Goal: Find specific page/section

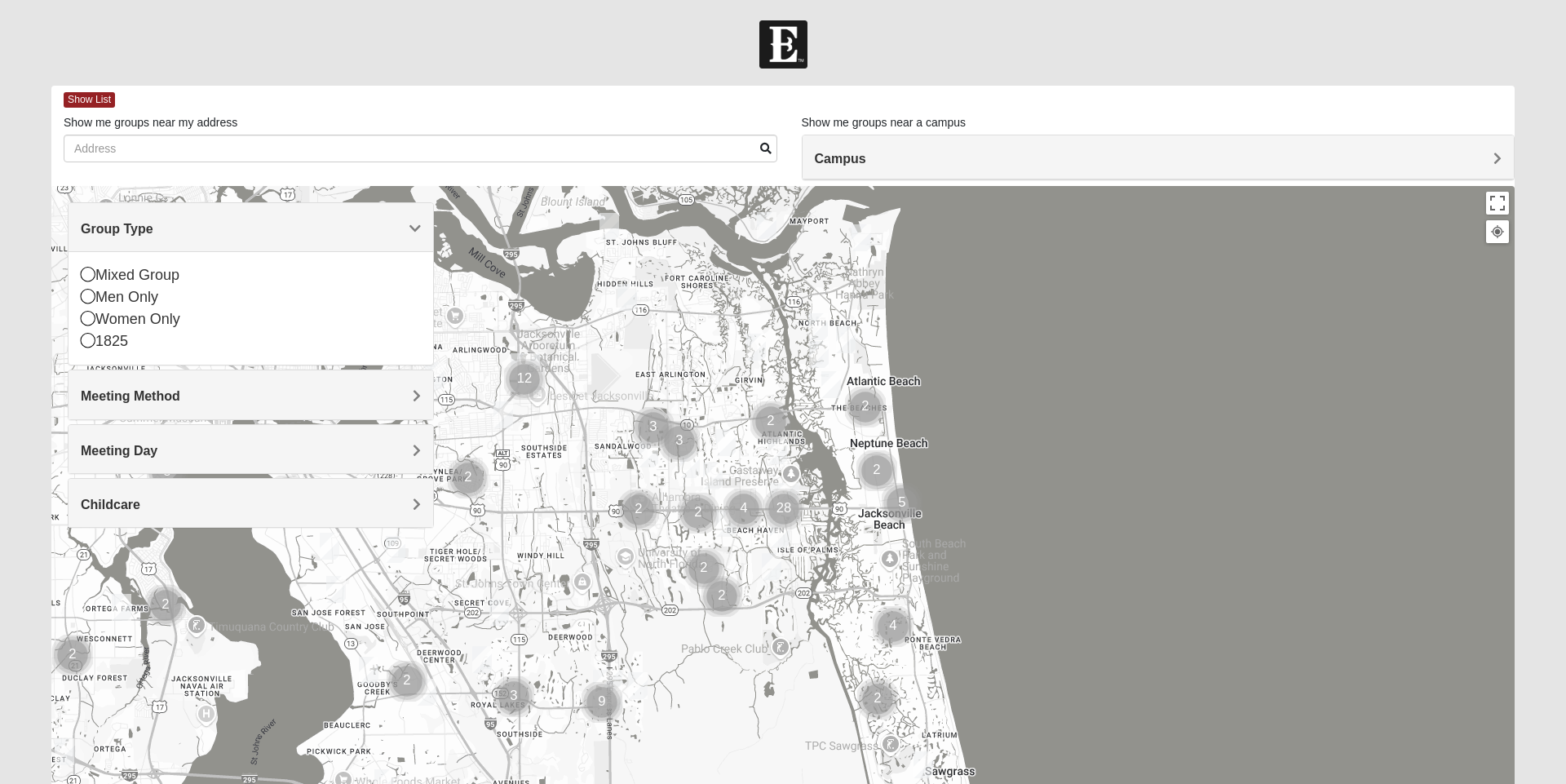
click at [157, 396] on span "Meeting Method" at bounding box center [130, 396] width 99 height 14
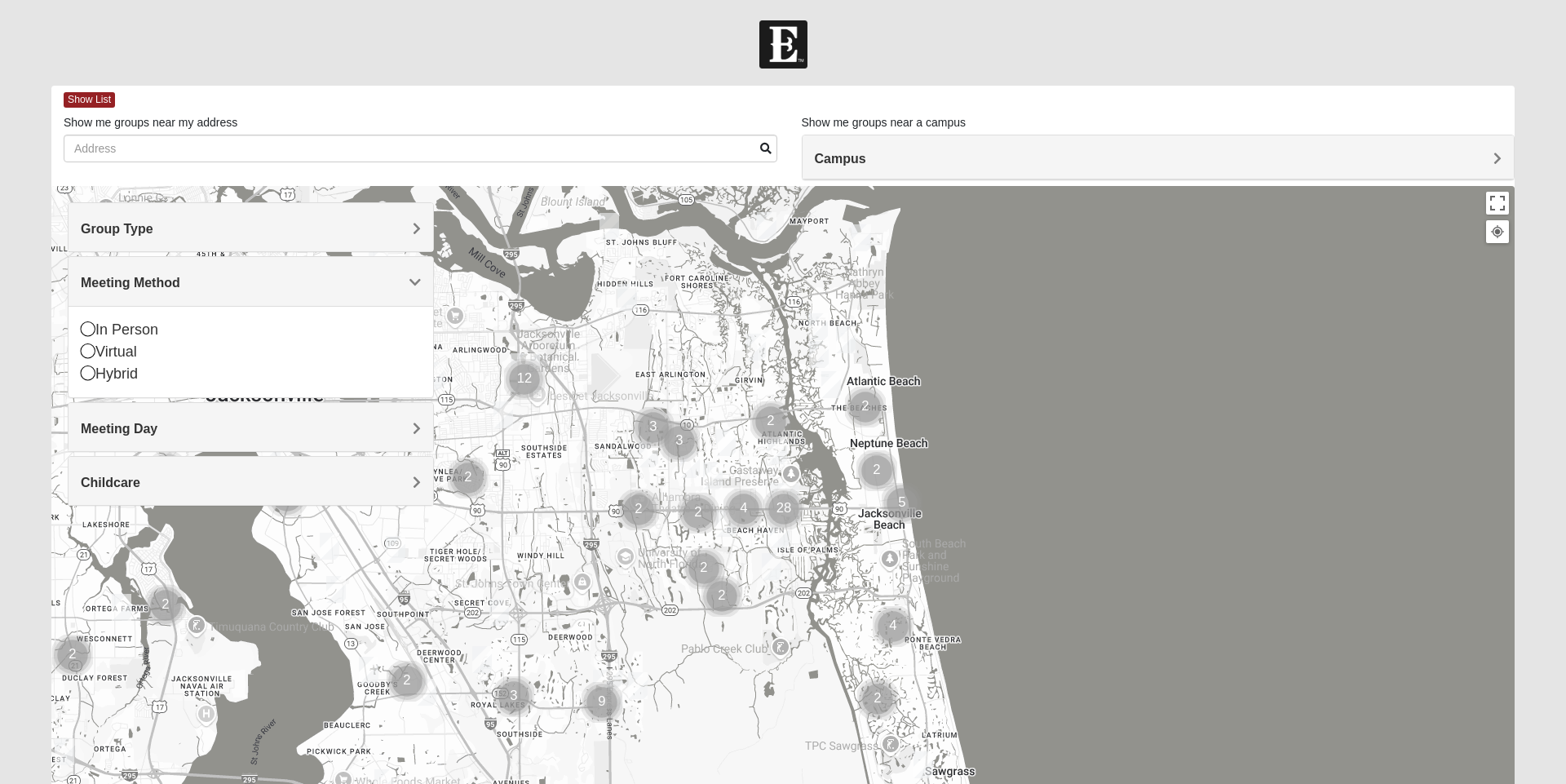
click at [169, 420] on h4 "Meeting Day" at bounding box center [251, 428] width 340 height 16
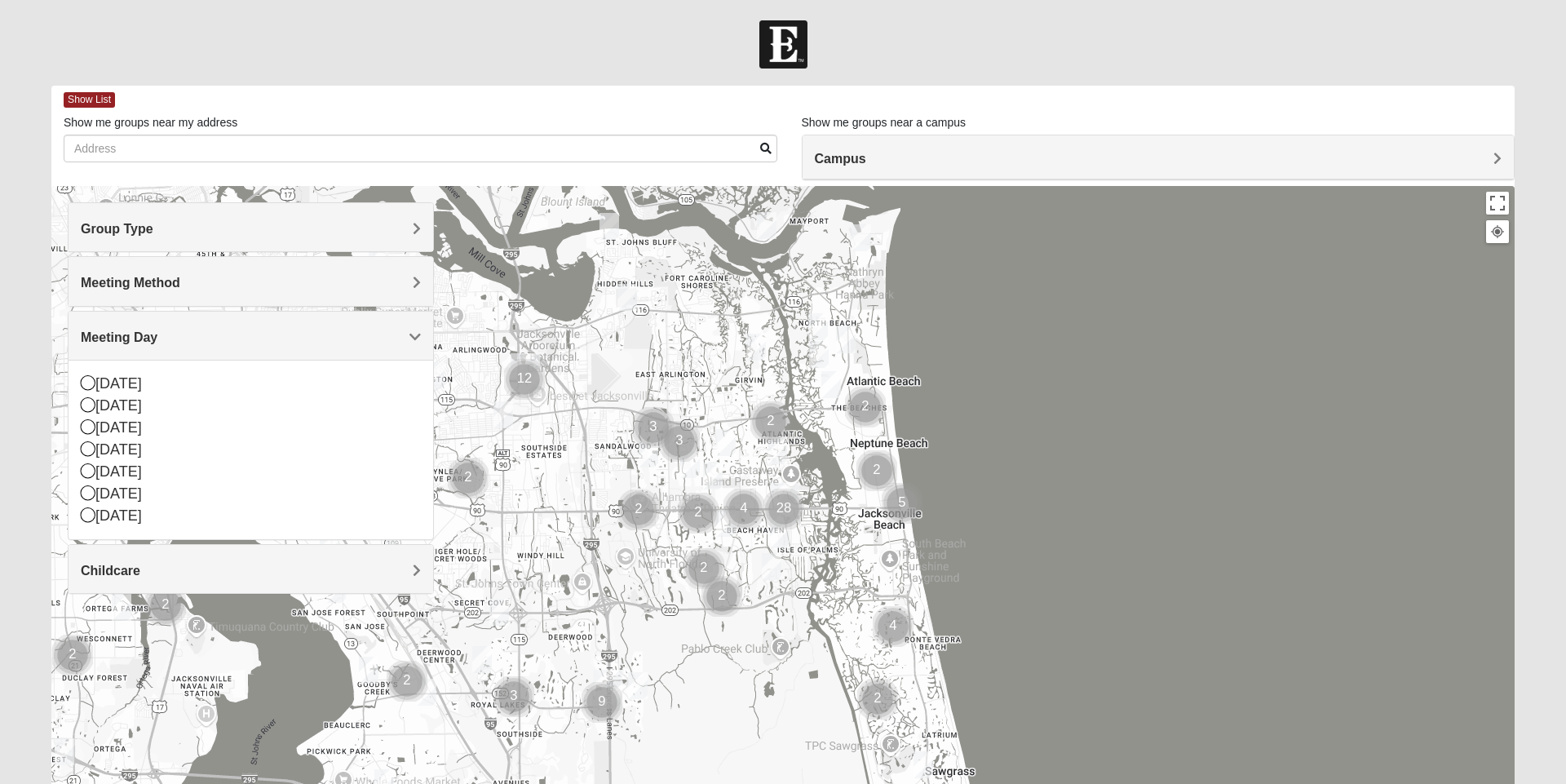
click at [97, 405] on div "[DATE]" at bounding box center [251, 406] width 340 height 22
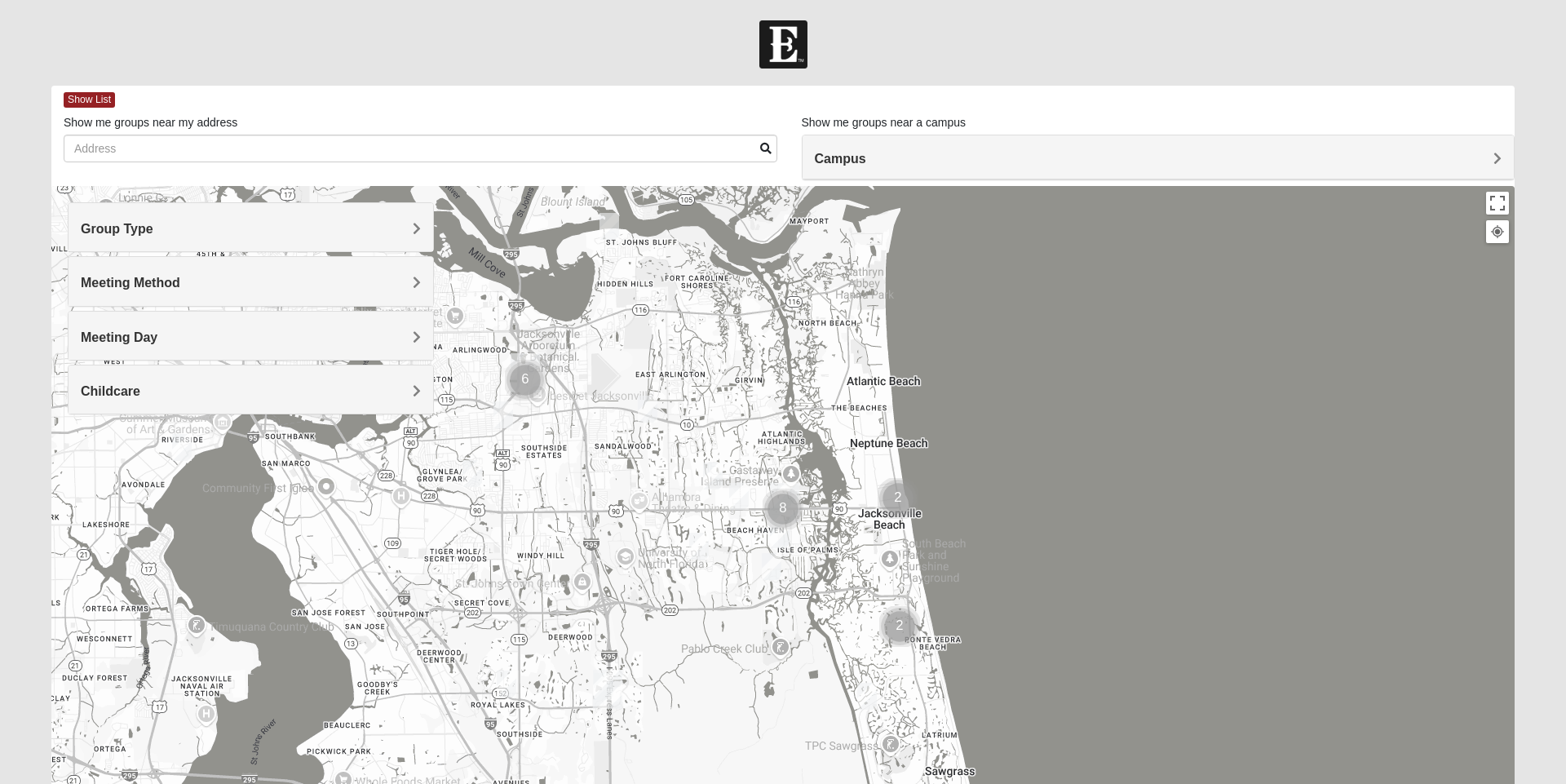
click at [98, 460] on div at bounding box center [783, 512] width 1464 height 652
click at [134, 339] on span "Meeting Day" at bounding box center [119, 337] width 77 height 14
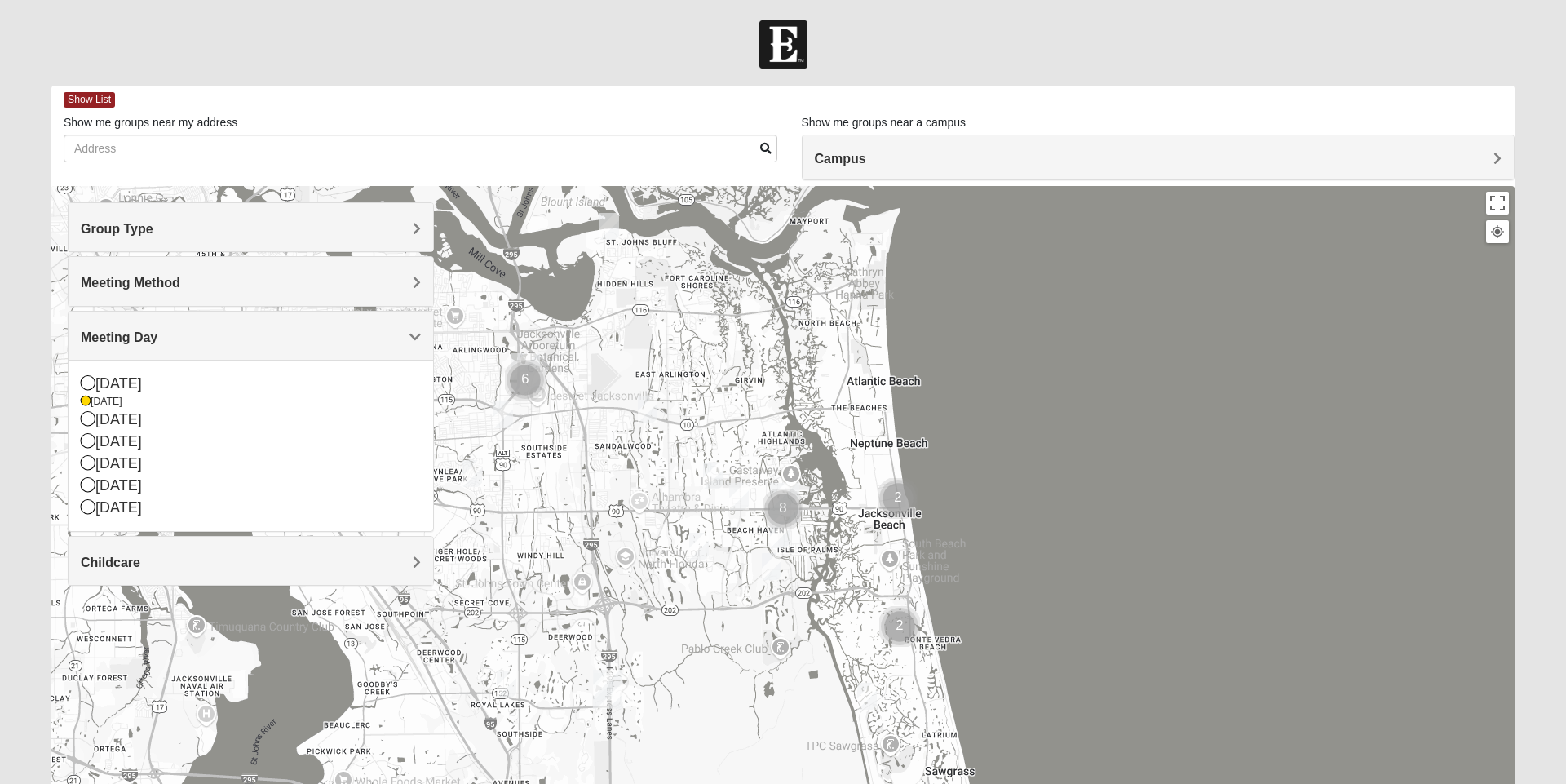
click at [98, 402] on div "[DATE]" at bounding box center [251, 402] width 340 height 14
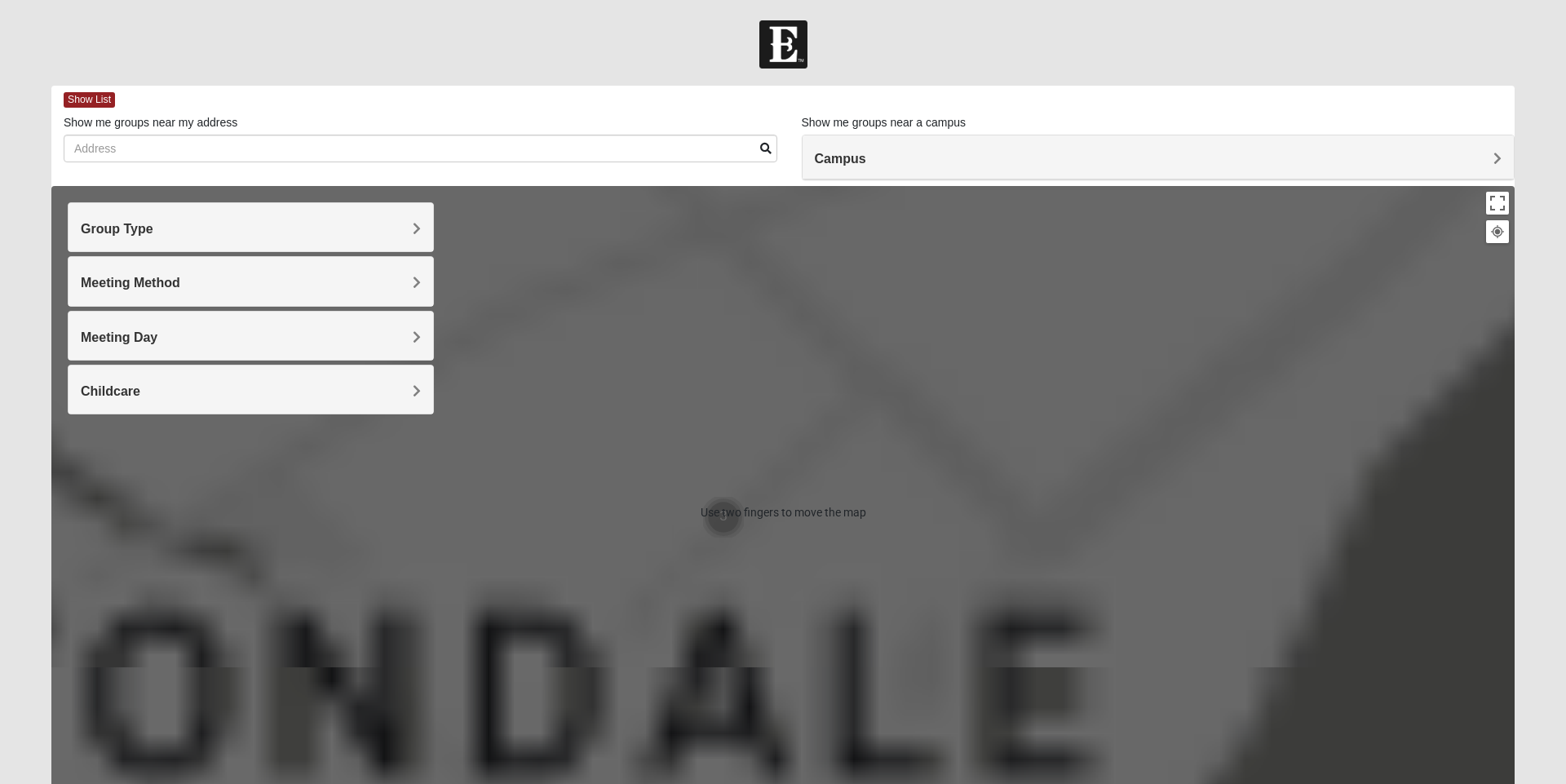
scroll to position [114, 0]
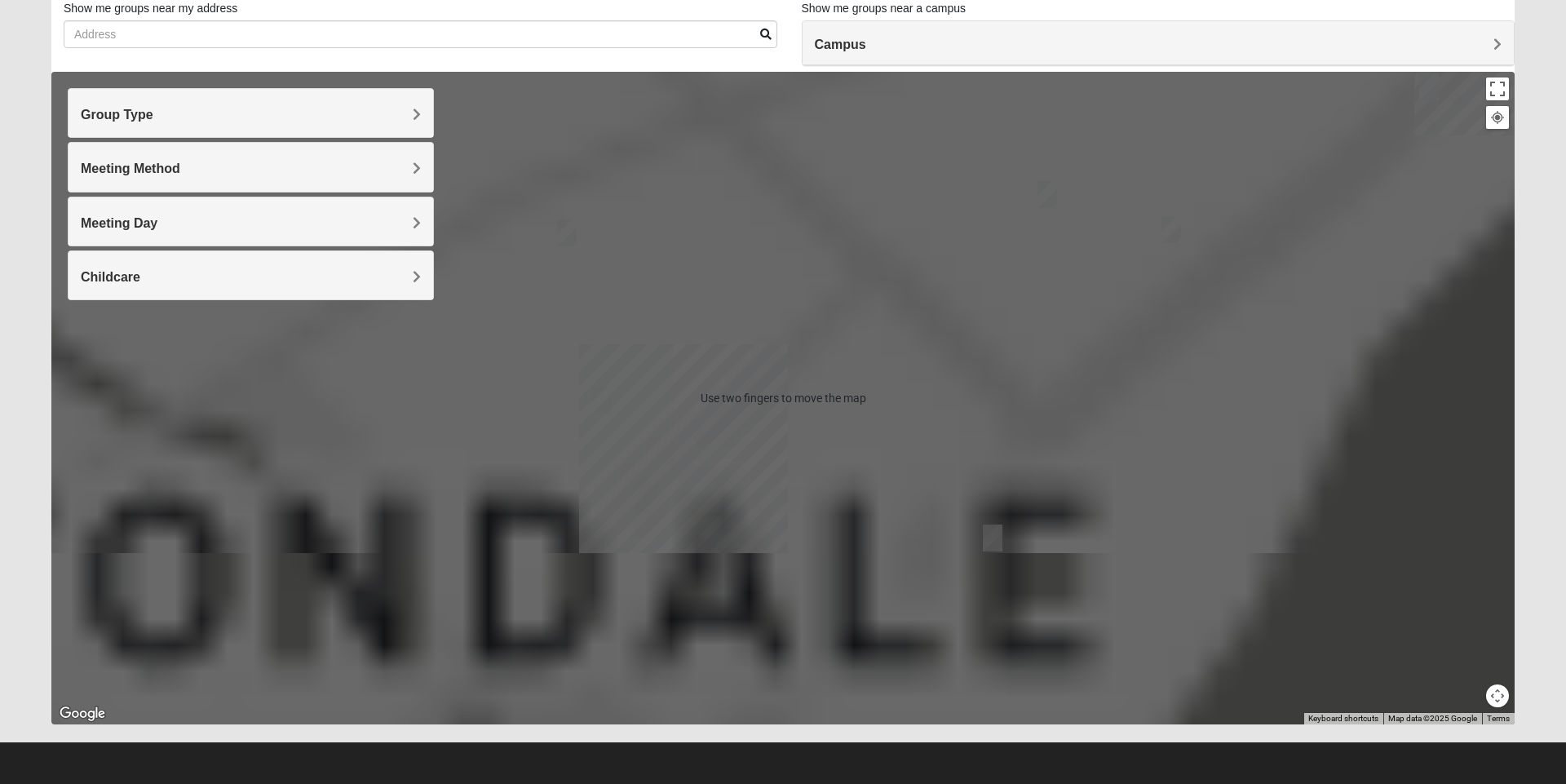
click at [122, 280] on span "Childcare" at bounding box center [110, 277] width 60 height 14
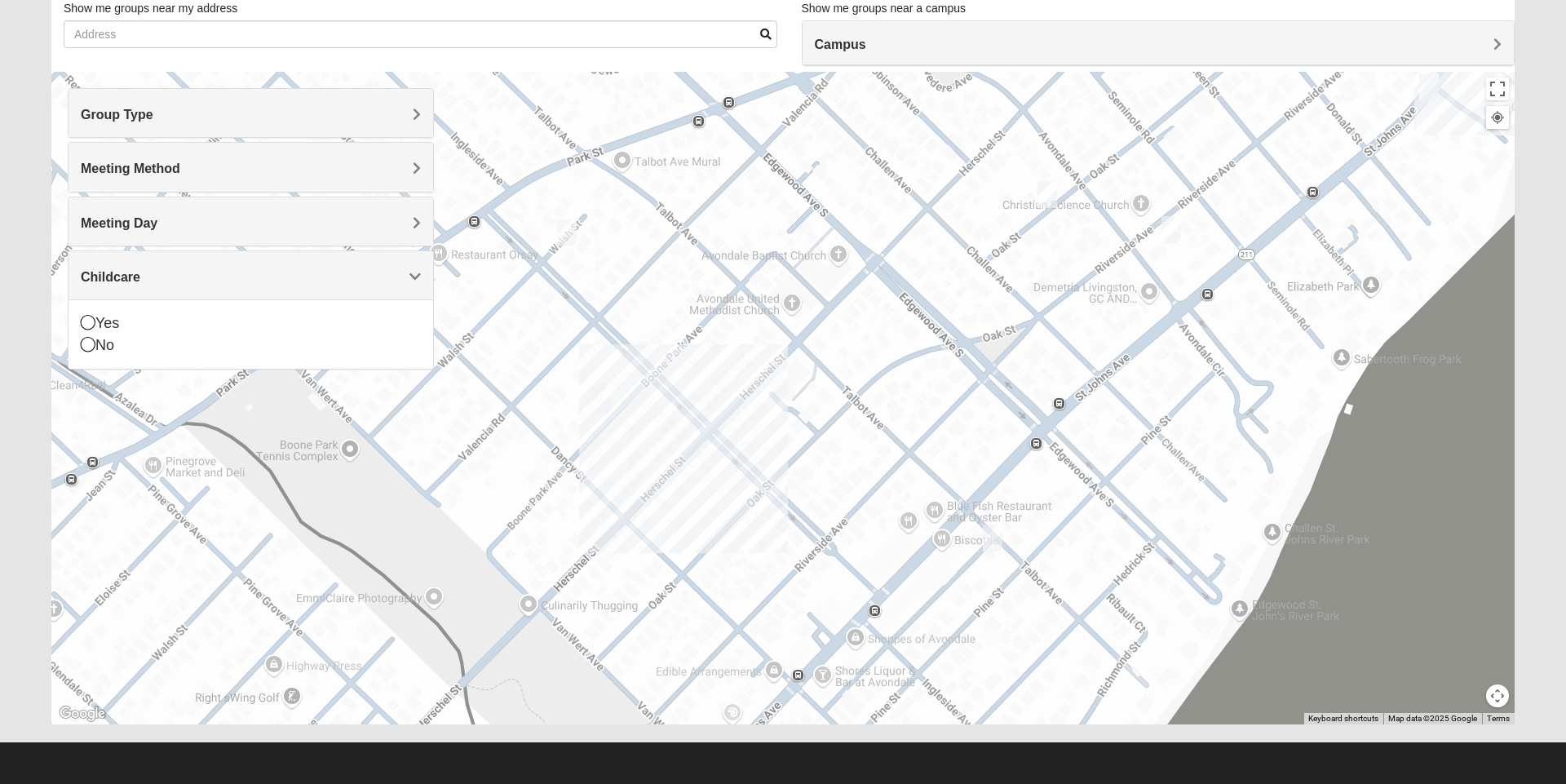
click at [569, 231] on img "Womens Ventura 32205" at bounding box center [566, 233] width 32 height 40
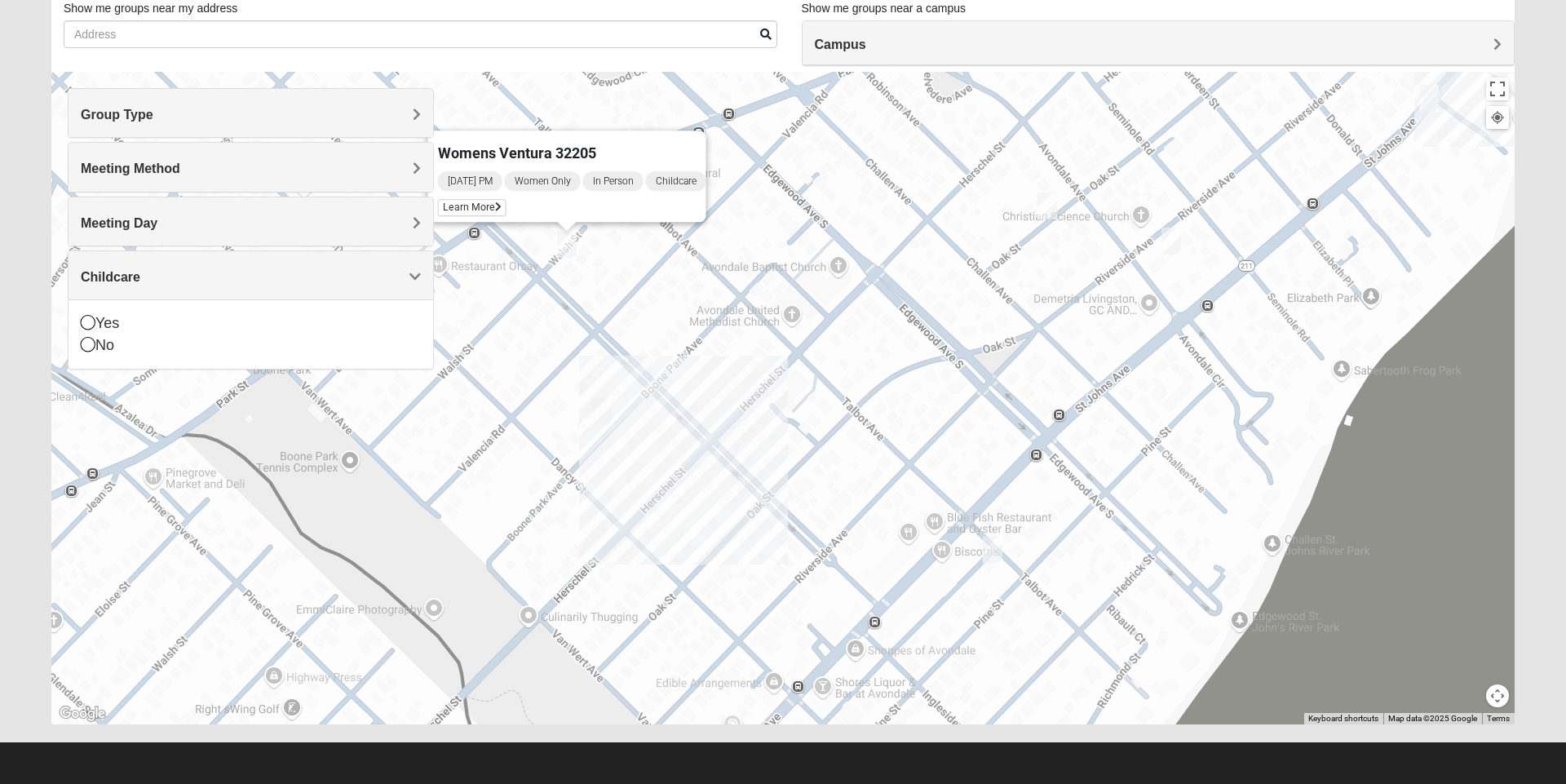
click at [530, 150] on span "Womens Ventura 32205" at bounding box center [517, 152] width 158 height 17
click at [474, 199] on span "Learn More" at bounding box center [473, 207] width 69 height 17
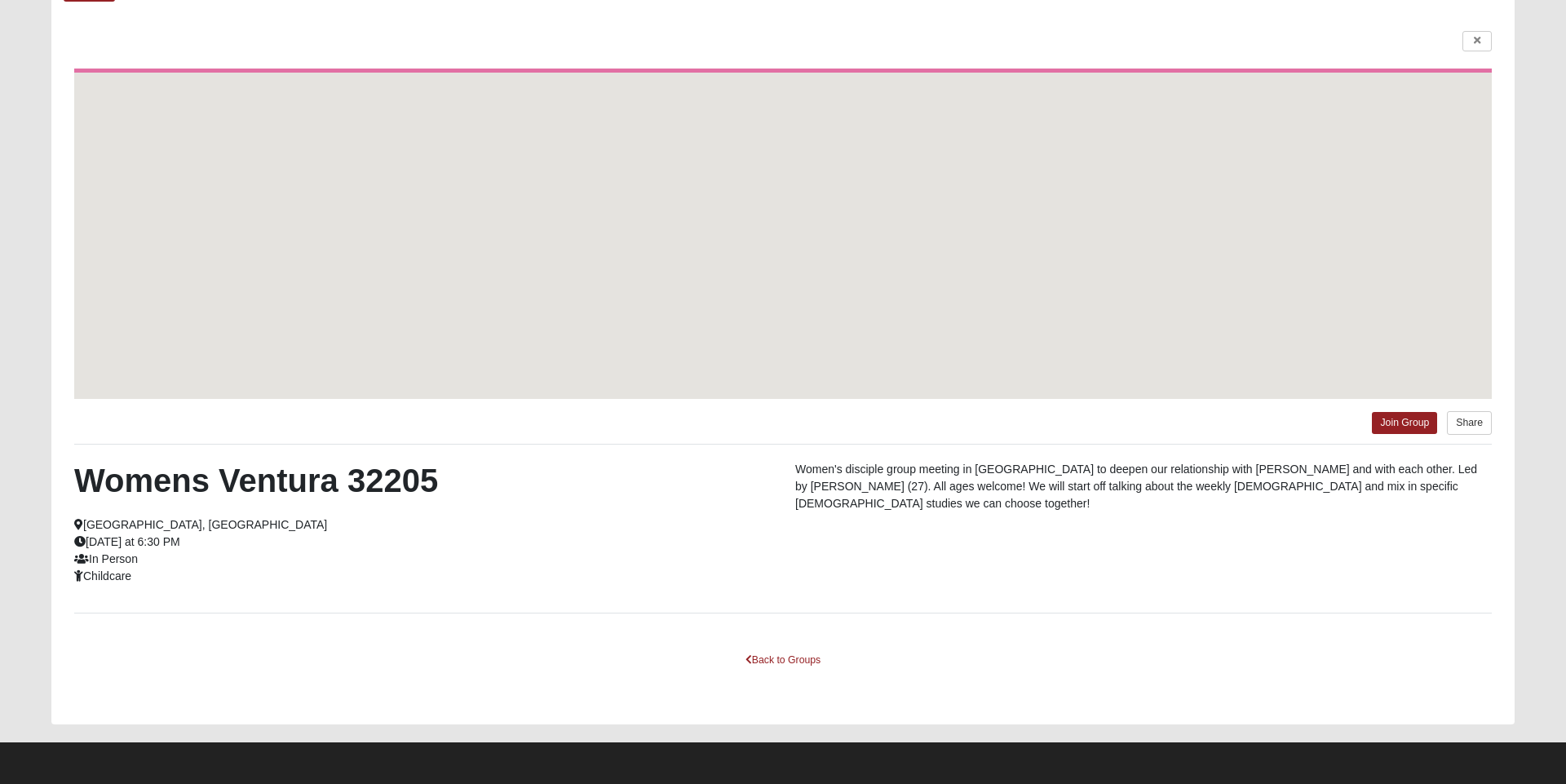
scroll to position [106, 0]
